Goal: Navigation & Orientation: Find specific page/section

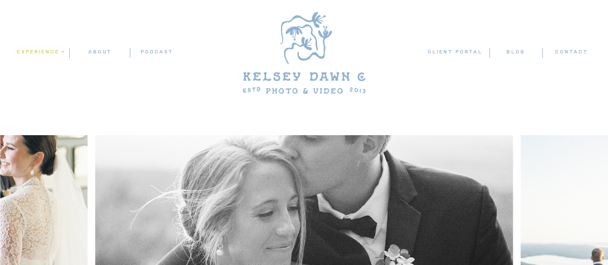
click at [39, 50] on nav "experience" at bounding box center [39, 52] width 47 height 9
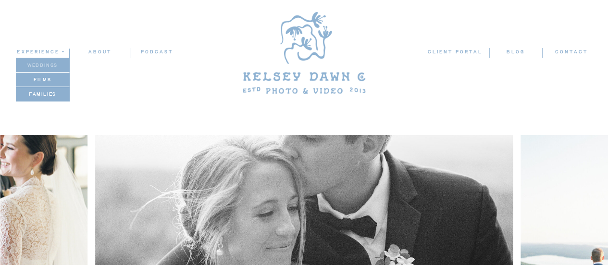
click at [45, 63] on p "weddings" at bounding box center [42, 65] width 53 height 8
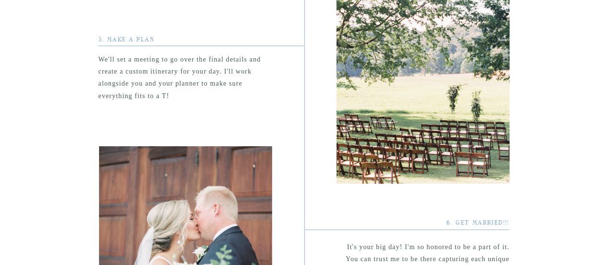
scroll to position [2272, 0]
